Goal: Task Accomplishment & Management: Manage account settings

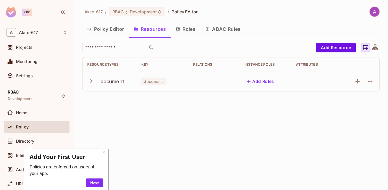
click at [113, 28] on button "Policy Editor" at bounding box center [105, 29] width 47 height 15
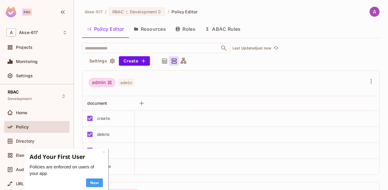
click at [95, 184] on link "Next" at bounding box center [94, 183] width 17 height 9
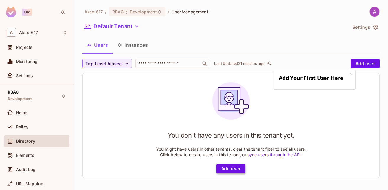
click at [239, 170] on button "Add user" at bounding box center [231, 168] width 29 height 9
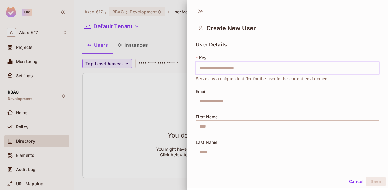
click at [139, 116] on div at bounding box center [194, 95] width 388 height 190
